Goal: Book appointment/travel/reservation

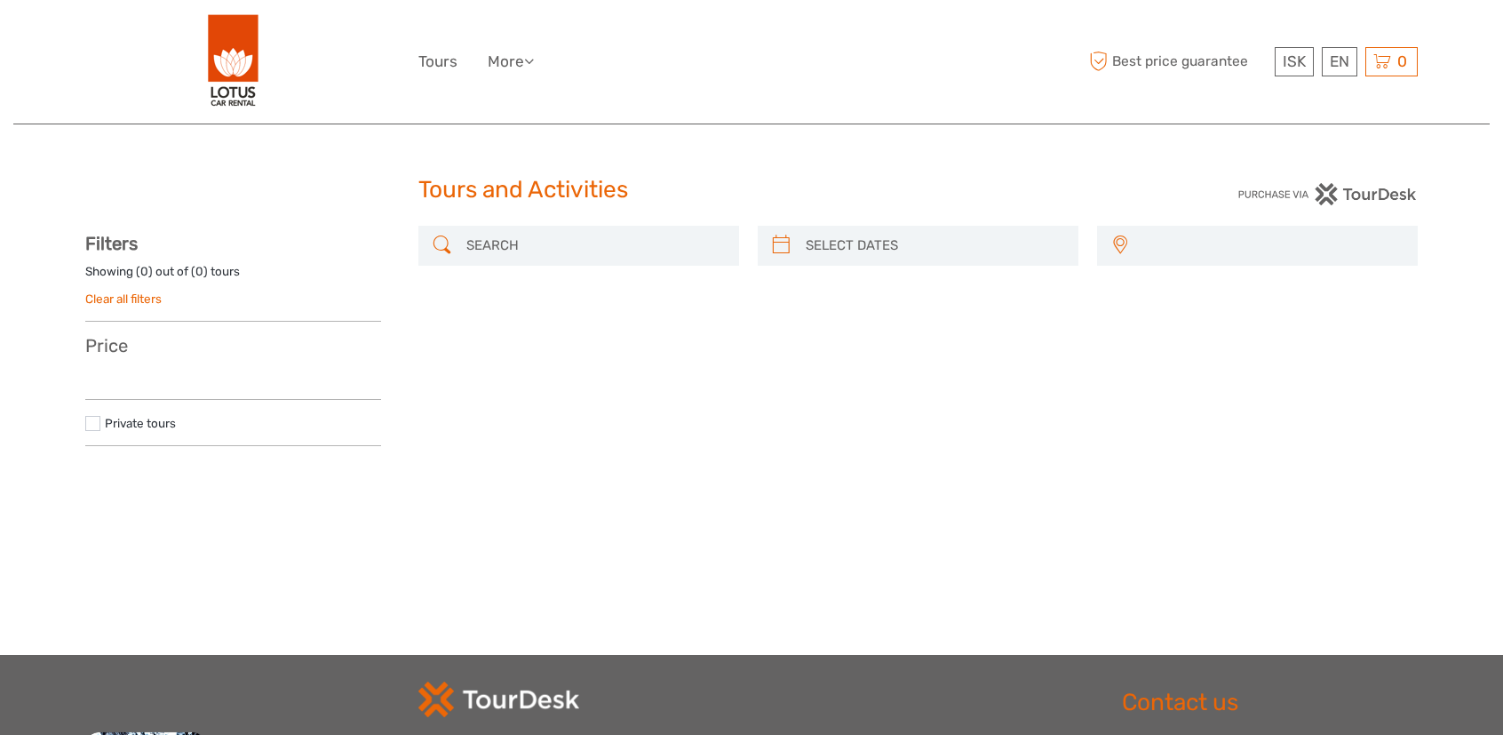
select select
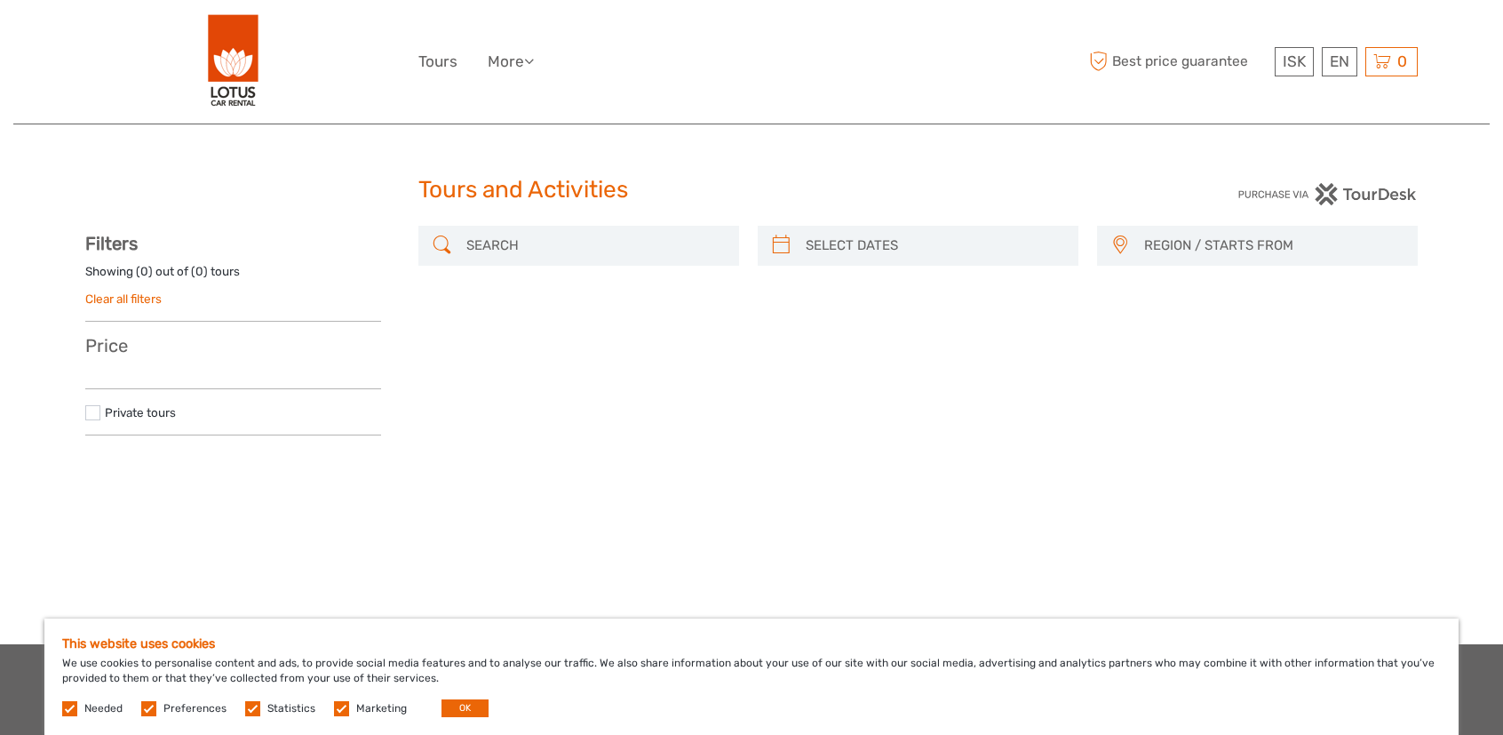
type input "[DATE]"
click at [815, 239] on input "search" at bounding box center [934, 245] width 271 height 31
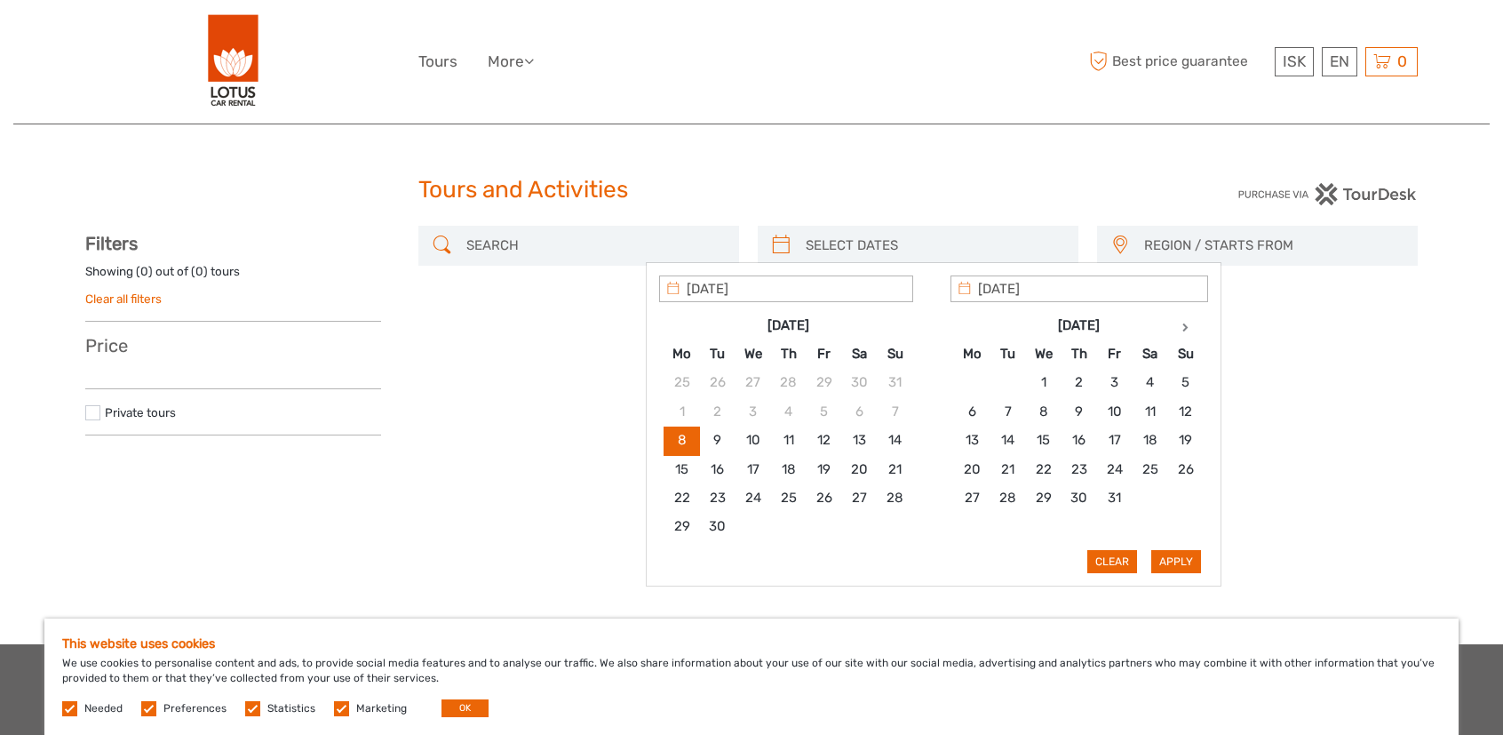
type input "[DATE]"
click at [1185, 560] on button "Apply" at bounding box center [1176, 561] width 50 height 23
type input "[DATE] - [DATE]"
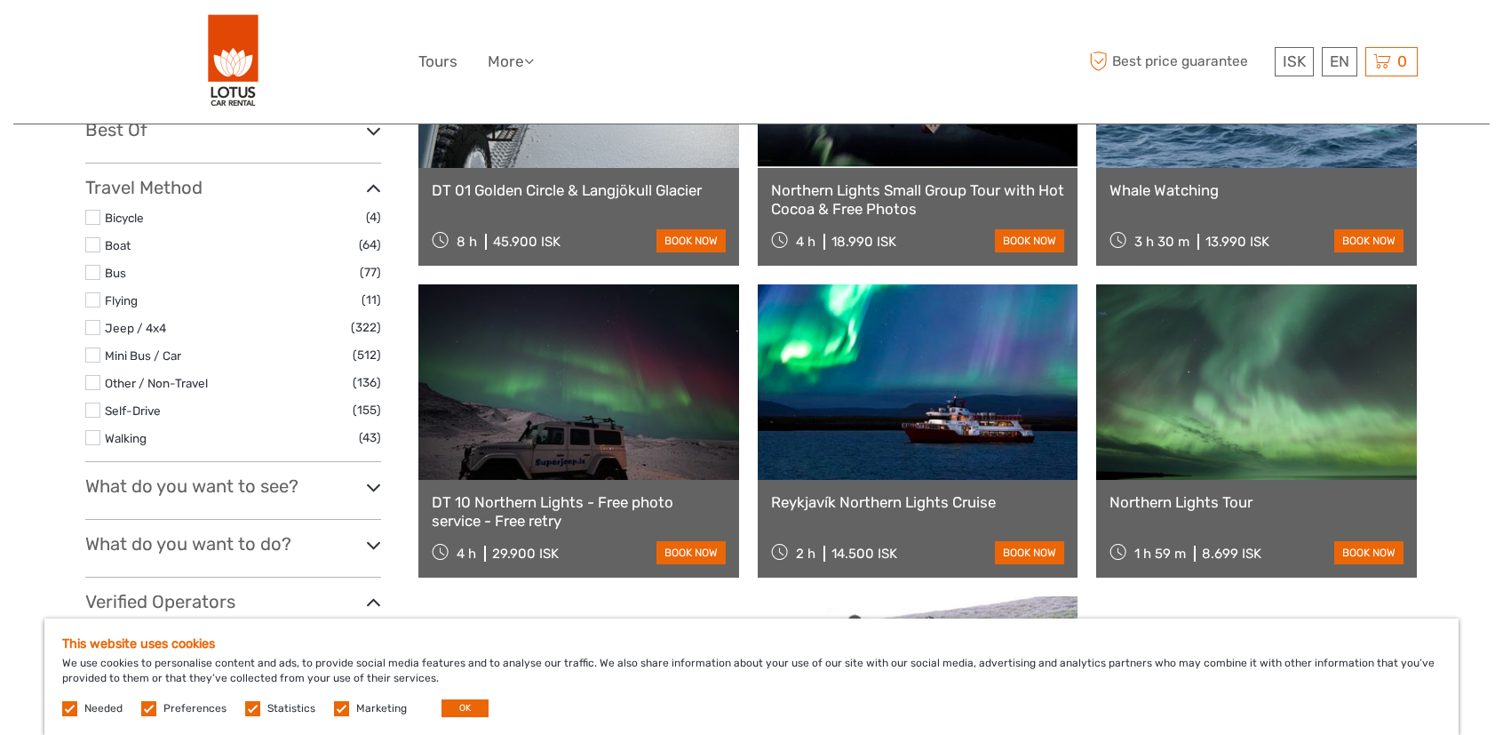
scroll to position [457, 0]
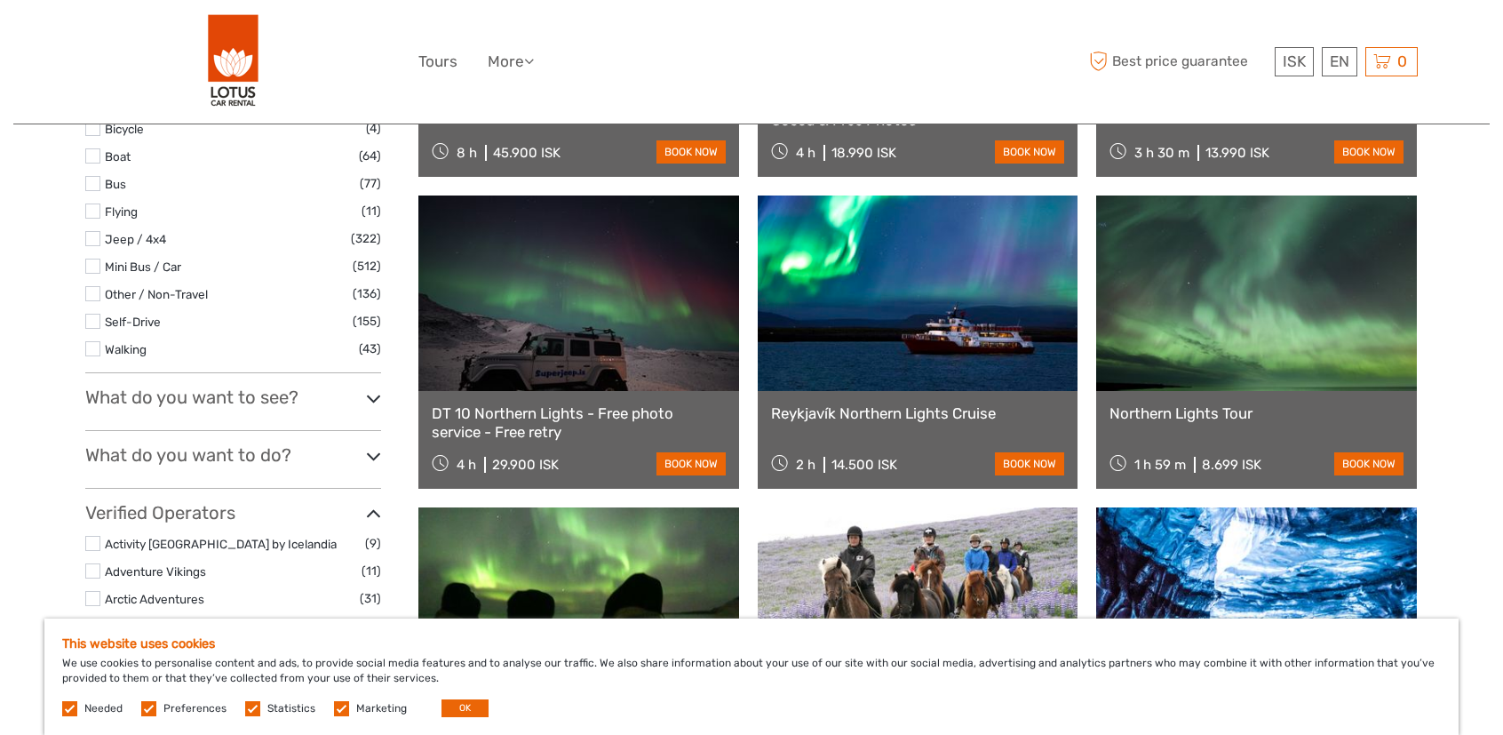
click at [874, 301] on link at bounding box center [918, 292] width 321 height 195
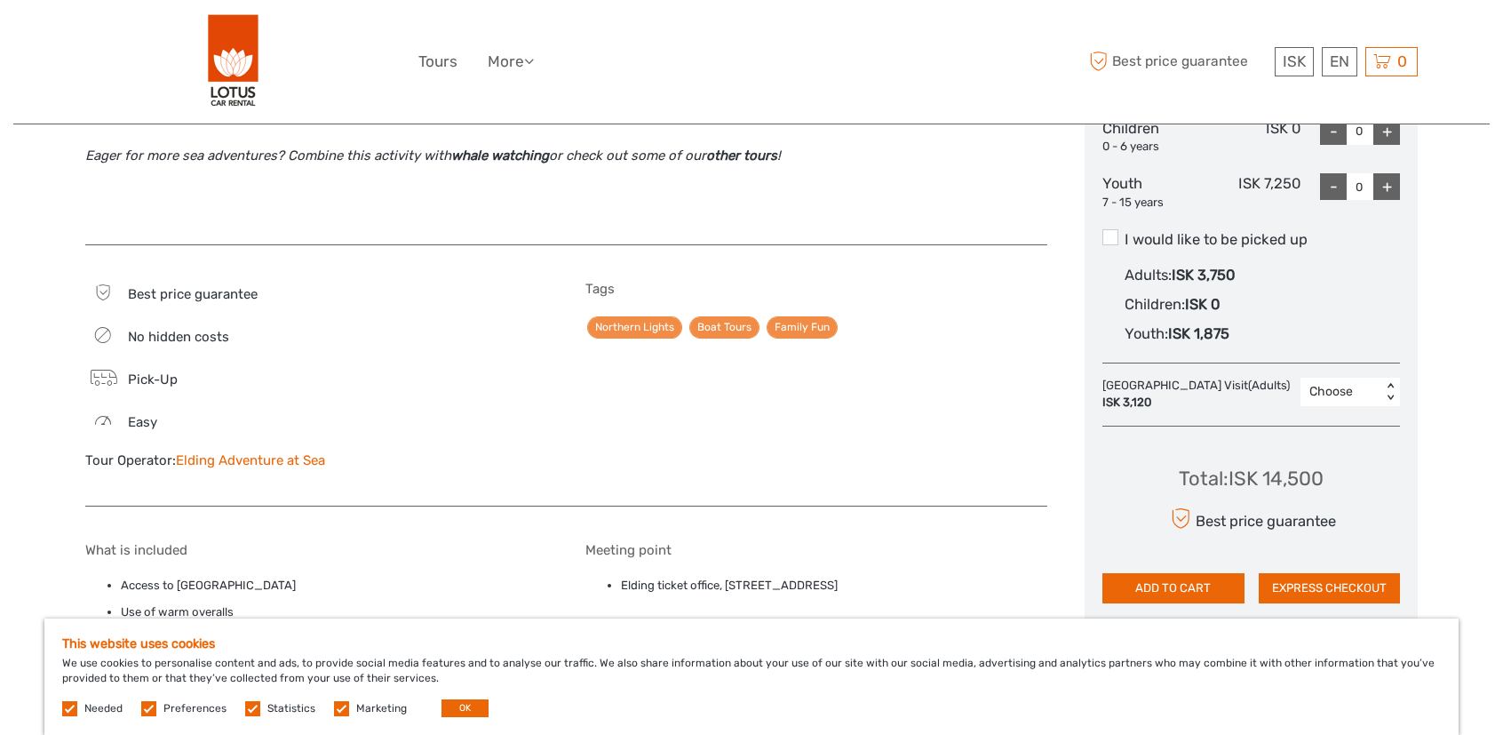
scroll to position [711, 0]
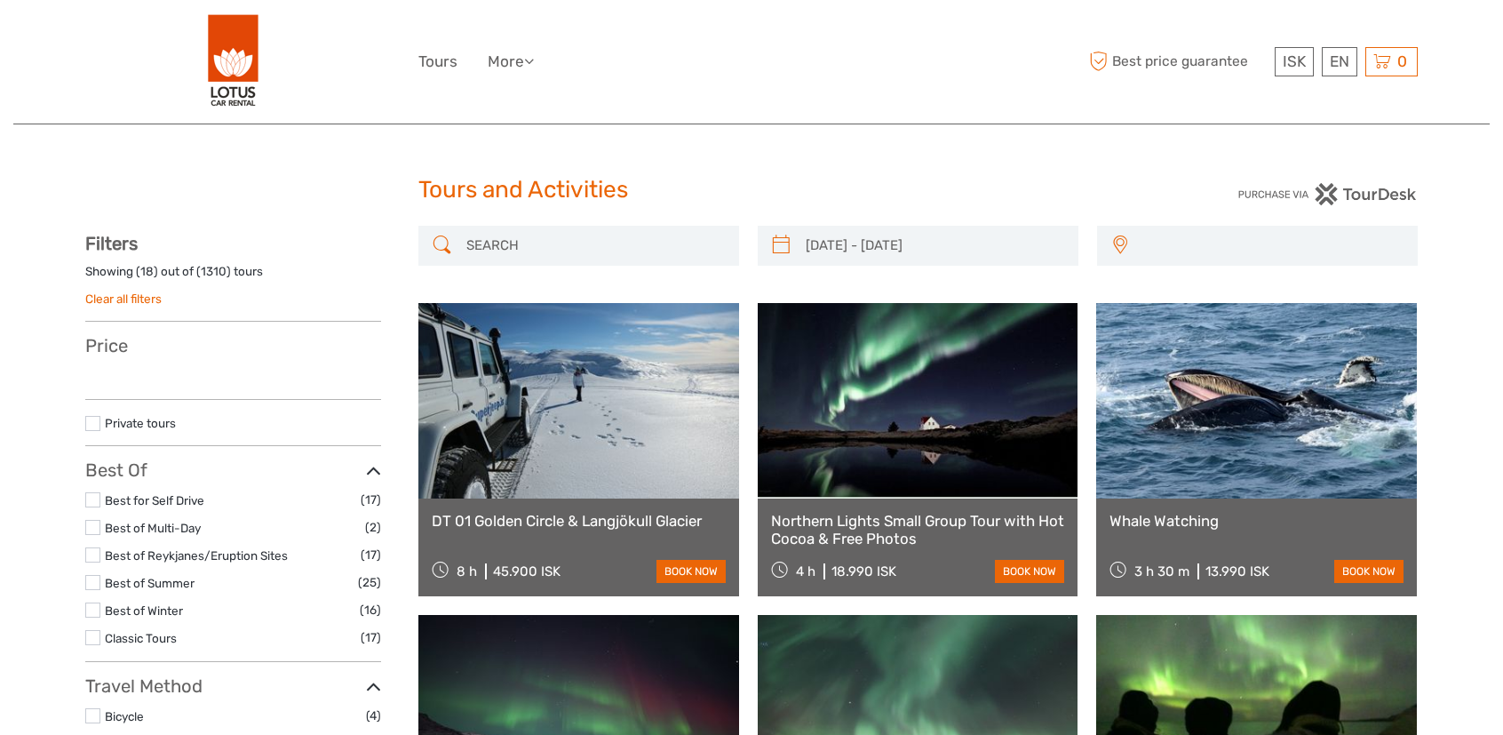
select select
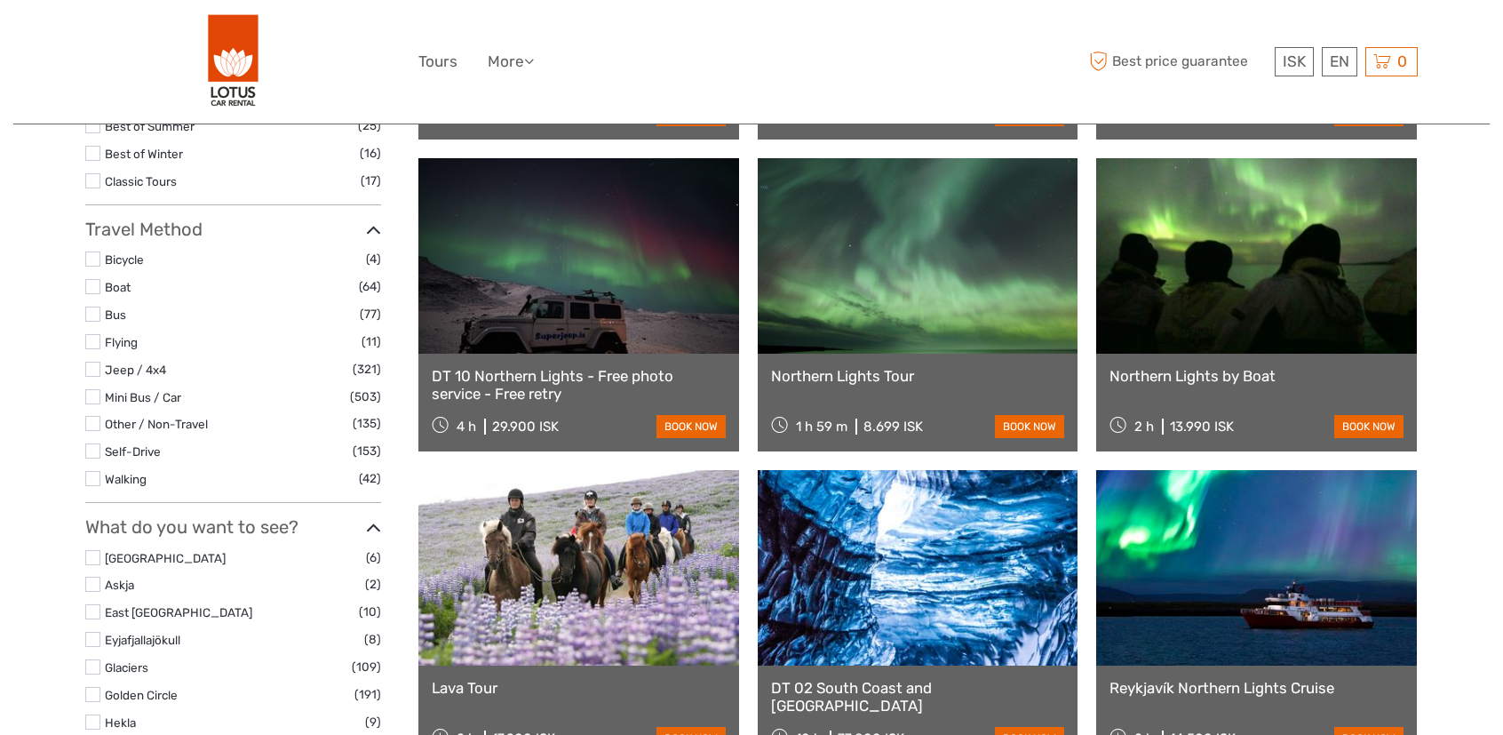
type input "14/09/2025 - 18/09/2025"
select select
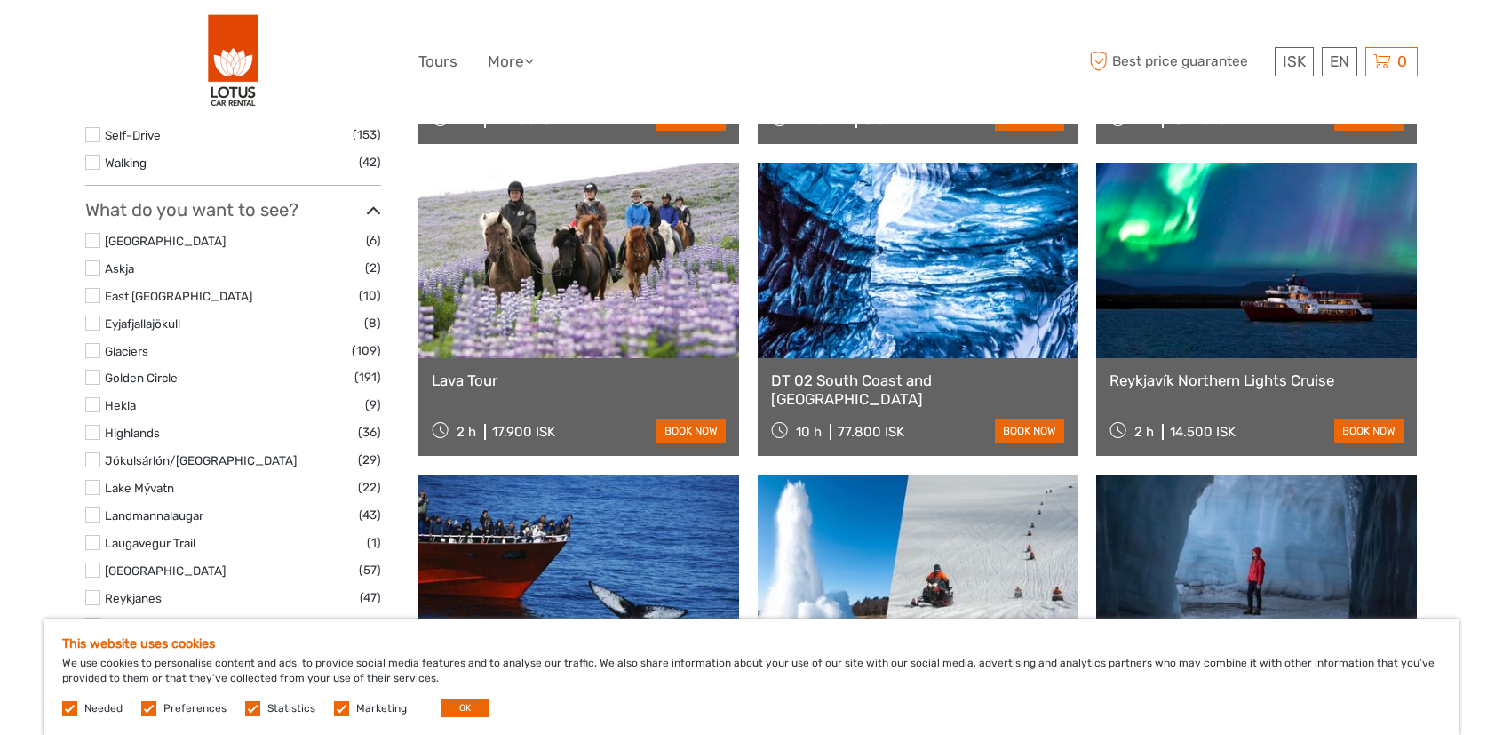
scroll to position [799, 0]
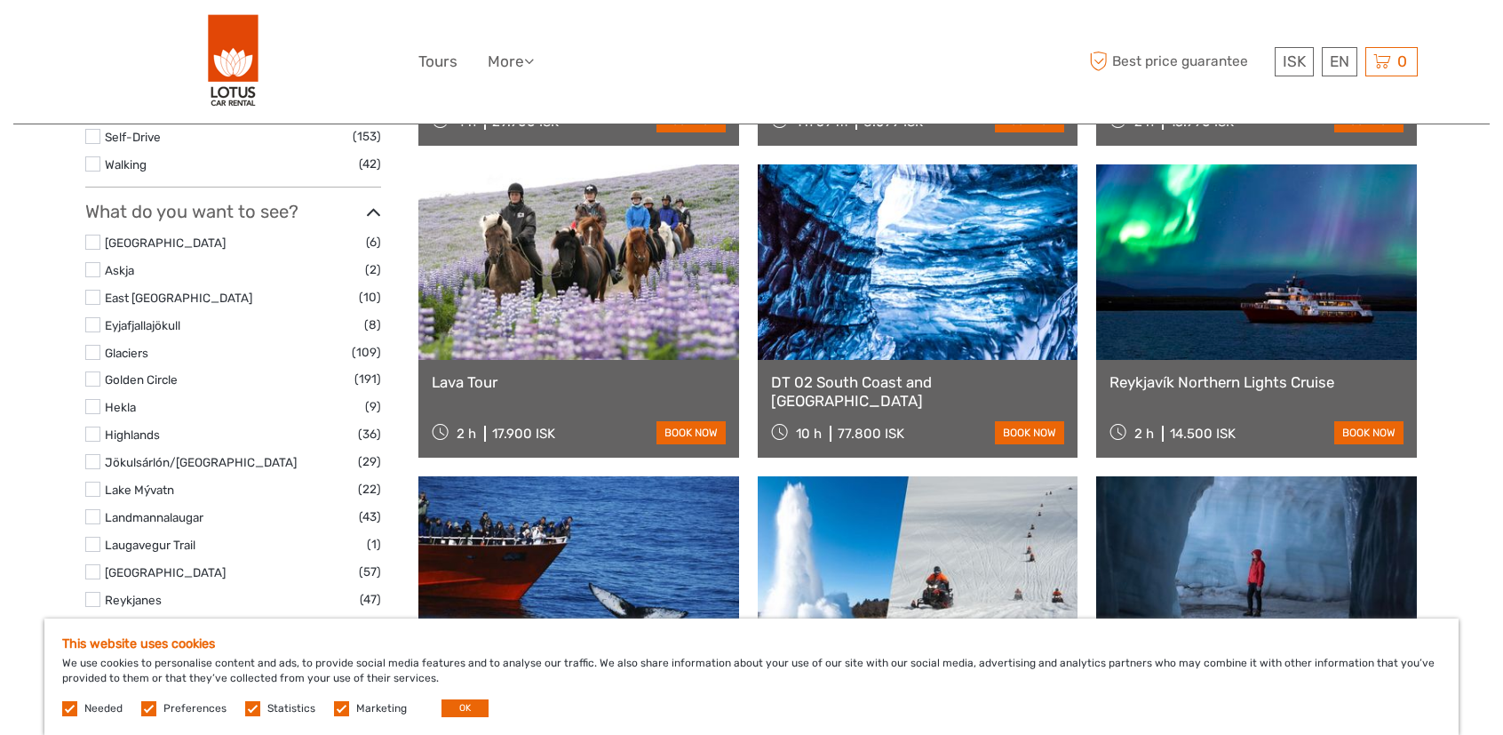
click at [826, 258] on link at bounding box center [918, 261] width 321 height 195
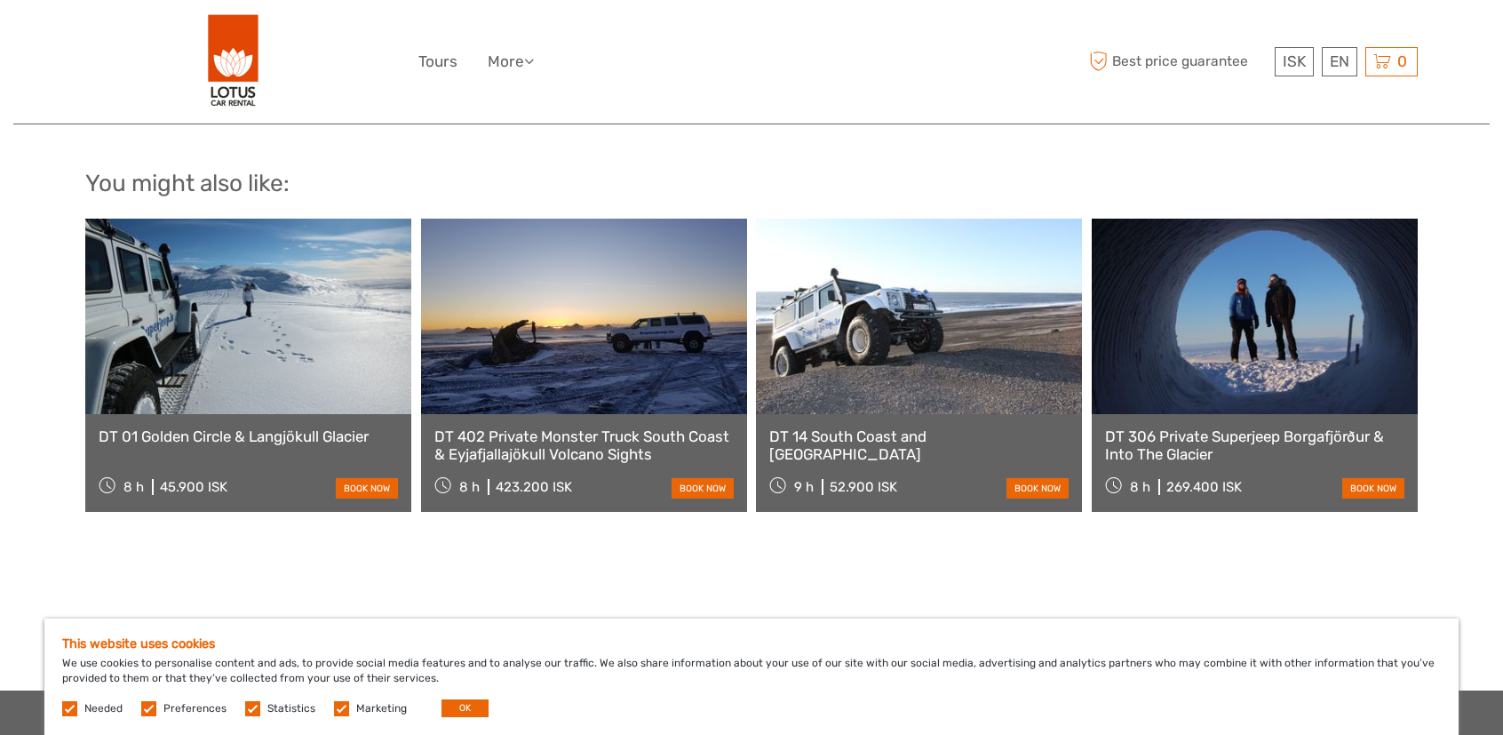
scroll to position [1688, 0]
